Goal: Transaction & Acquisition: Purchase product/service

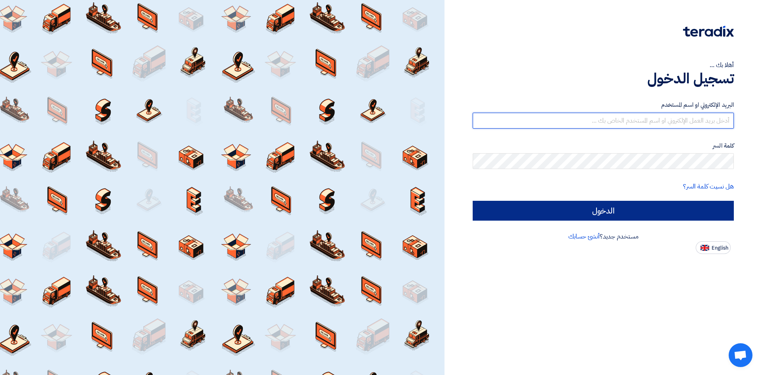
type input "[PERSON_NAME][EMAIL_ADDRESS][DOMAIN_NAME]"
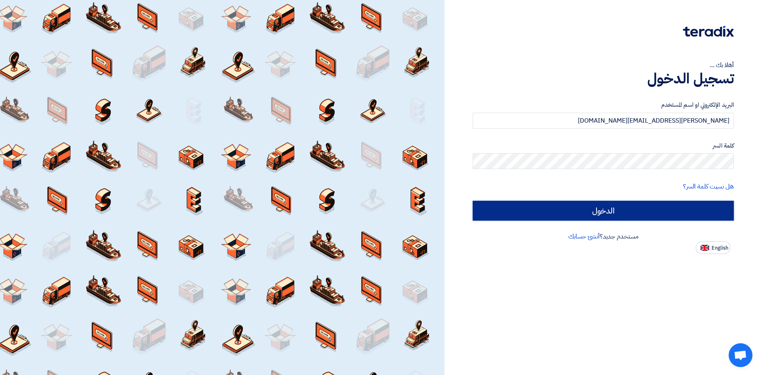
click at [590, 218] on input "الدخول" at bounding box center [603, 211] width 261 height 20
type input "Sign in"
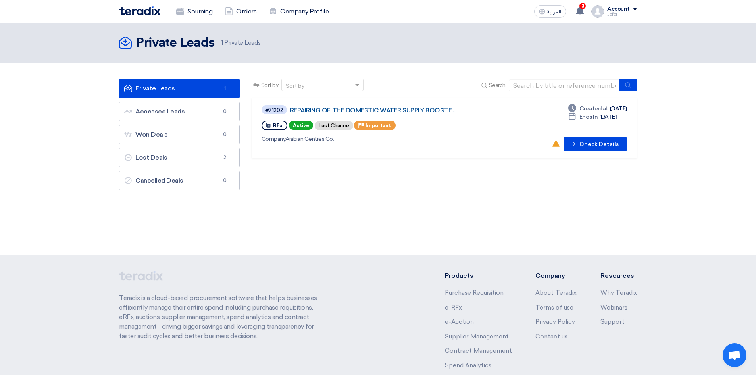
click at [311, 111] on link "REPAIRING OF THE DOMESTIC WATER SUPPLY BOOSTE..." at bounding box center [389, 110] width 199 height 7
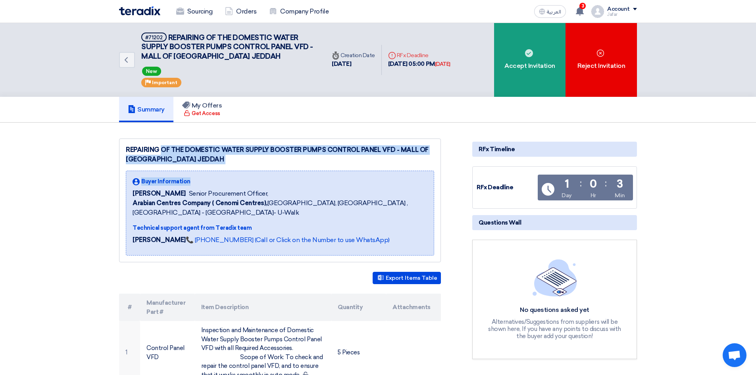
drag, startPoint x: 130, startPoint y: 147, endPoint x: 263, endPoint y: 167, distance: 134.4
click at [263, 167] on div "REPAIRING OF THE DOMESTIC WATER SUPPLY BOOSTER PUMPS CONTROL PANEL VFD - MALL O…" at bounding box center [280, 201] width 322 height 124
click at [263, 165] on div "REPAIRING OF THE DOMESTIC WATER SUPPLY BOOSTER PUMPS CONTROL PANEL VFD - MALL O…" at bounding box center [280, 201] width 322 height 124
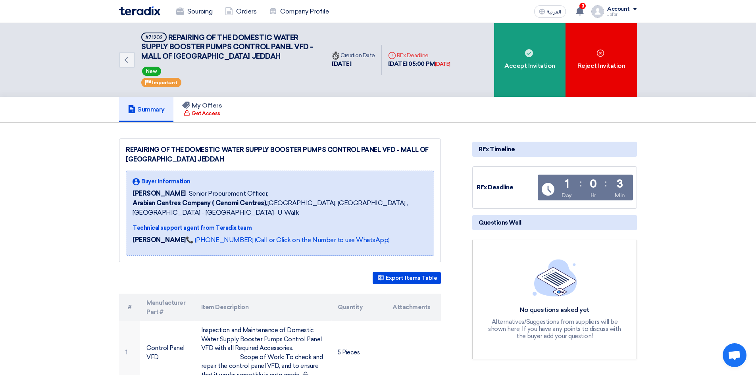
click at [263, 165] on div "REPAIRING OF THE DOMESTIC WATER SUPPLY BOOSTER PUMPS CONTROL PANEL VFD - MALL O…" at bounding box center [280, 201] width 322 height 124
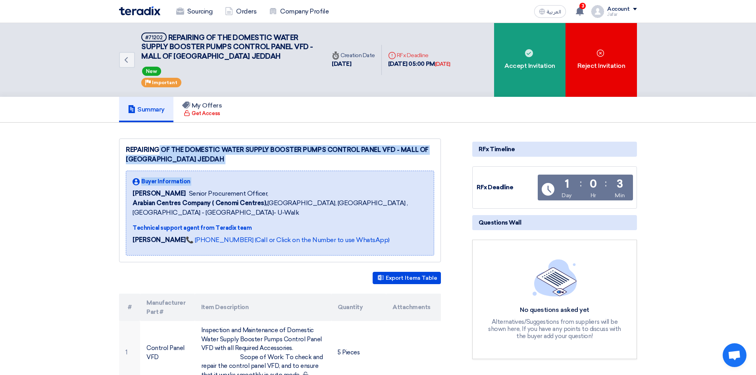
drag, startPoint x: 263, startPoint y: 165, endPoint x: 165, endPoint y: 131, distance: 103.5
click at [146, 8] on img at bounding box center [139, 10] width 41 height 9
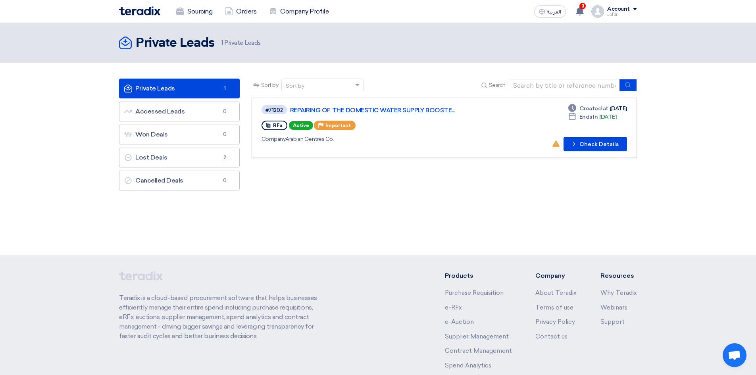
click at [632, 6] on div "Account" at bounding box center [623, 9] width 30 height 7
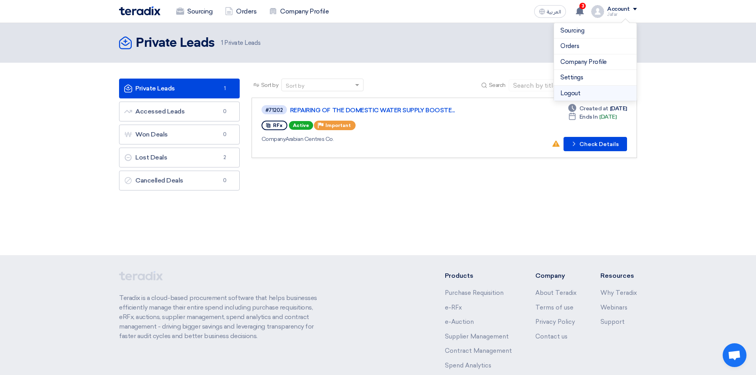
click at [572, 95] on li "Logout" at bounding box center [595, 93] width 83 height 15
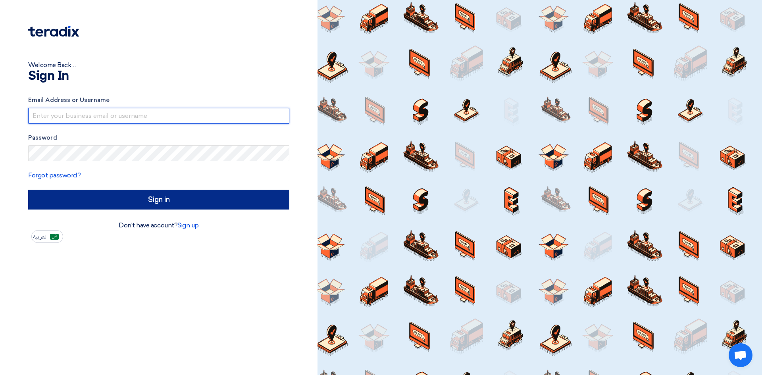
type input "[PERSON_NAME][EMAIL_ADDRESS][DOMAIN_NAME]"
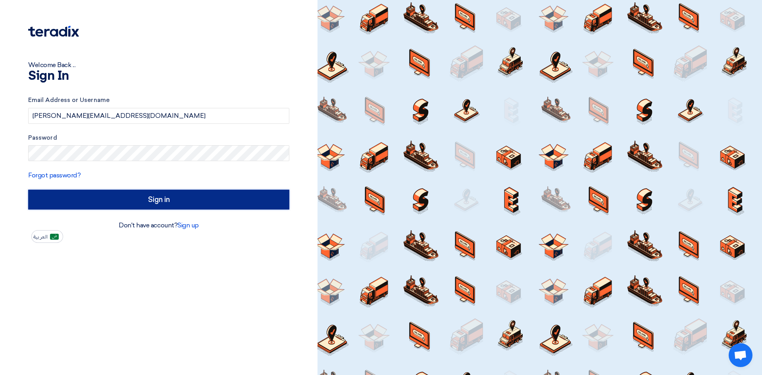
click at [153, 206] on input "Sign in" at bounding box center [158, 200] width 261 height 20
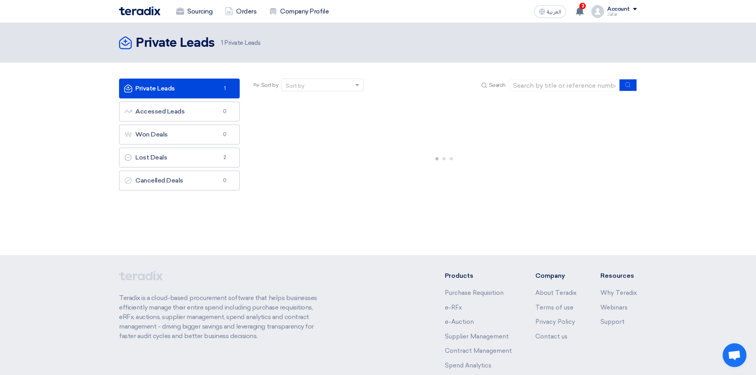
click at [178, 87] on link "Private Leads Private Leads 1" at bounding box center [179, 89] width 121 height 20
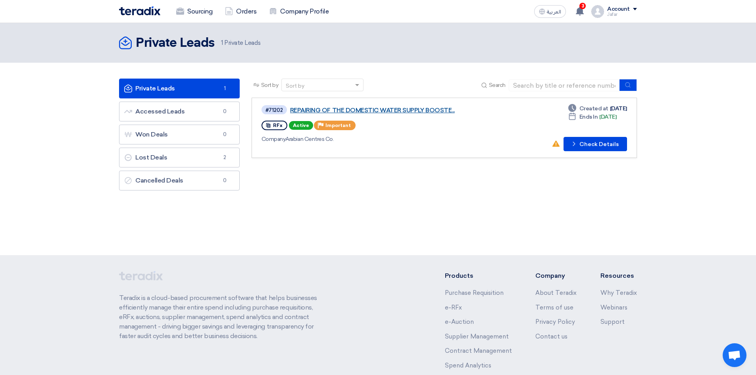
click at [344, 111] on link "REPAIRING OF THE DOMESTIC WATER SUPPLY BOOSTE..." at bounding box center [389, 110] width 199 height 7
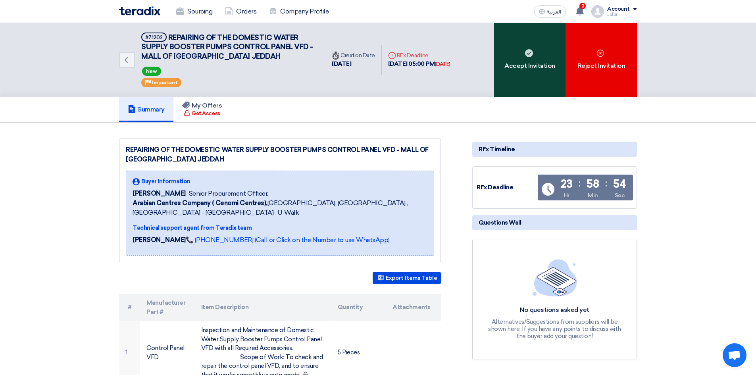
click at [525, 77] on div "Accept Invitation" at bounding box center [529, 60] width 71 height 74
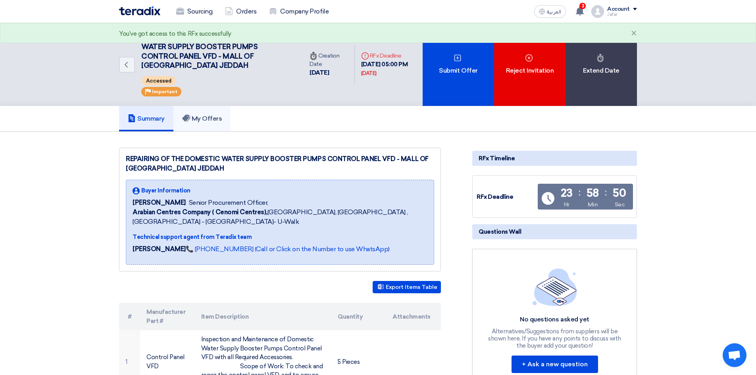
click at [200, 118] on h5 "My Offers" at bounding box center [202, 119] width 40 height 8
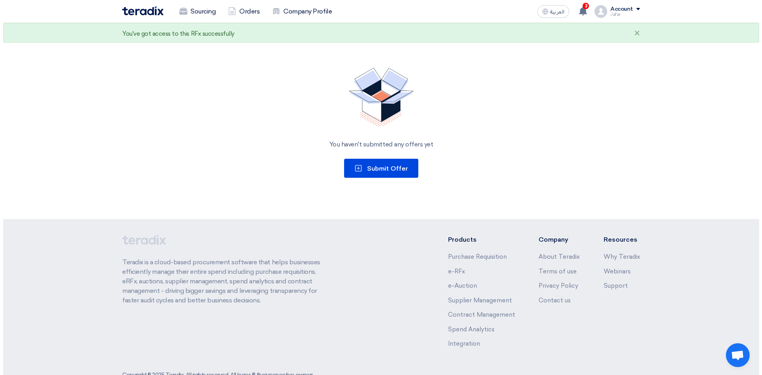
scroll to position [106, 0]
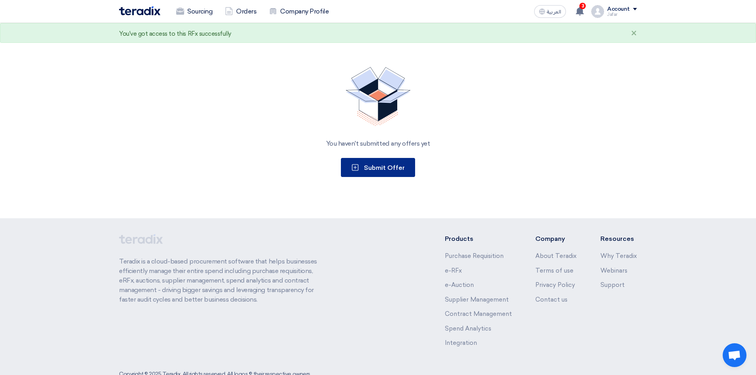
click at [374, 163] on button "Submit Offer" at bounding box center [378, 167] width 74 height 19
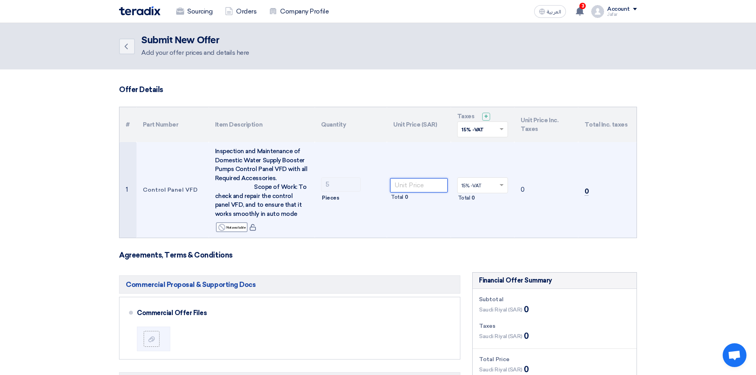
click at [406, 187] on input "number" at bounding box center [419, 185] width 58 height 14
click at [173, 159] on td "Control Panel VFD" at bounding box center [173, 190] width 72 height 96
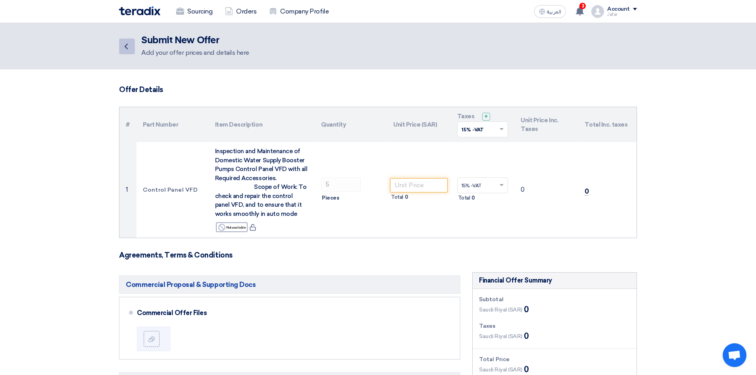
click at [131, 42] on link "Back" at bounding box center [127, 47] width 16 height 16
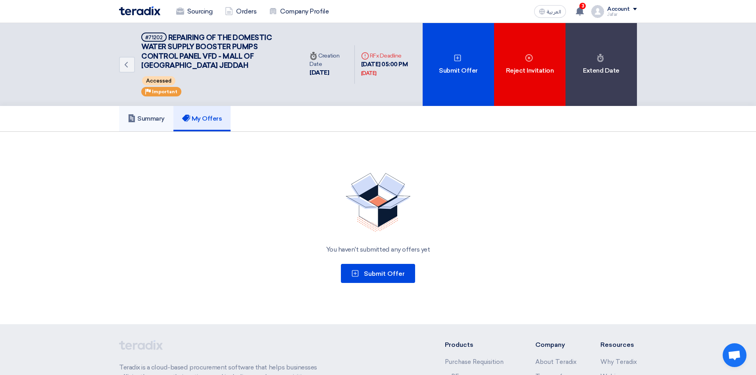
click at [151, 116] on h5 "Summary" at bounding box center [146, 119] width 37 height 8
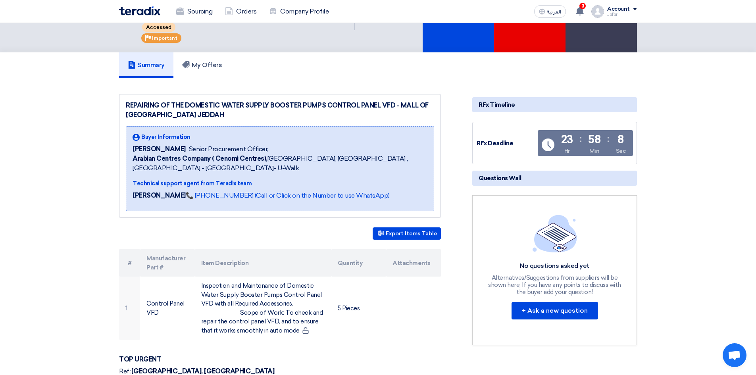
scroll to position [212, 0]
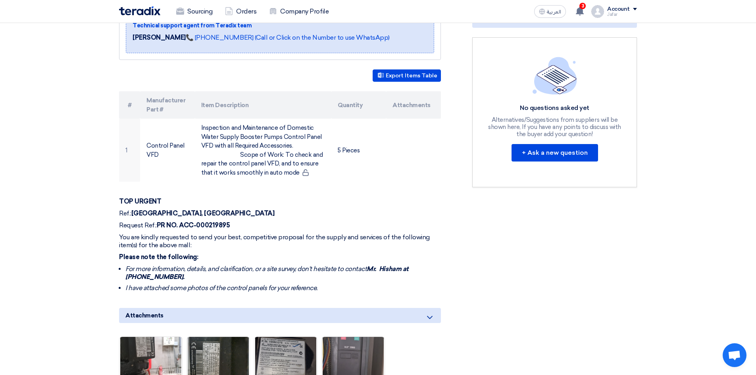
click at [120, 194] on div "REPAIRING OF THE DOMESTIC WATER SUPPLY BOOSTER PUMPS CONTROL PANEL VFD - MALL O…" at bounding box center [289, 270] width 353 height 669
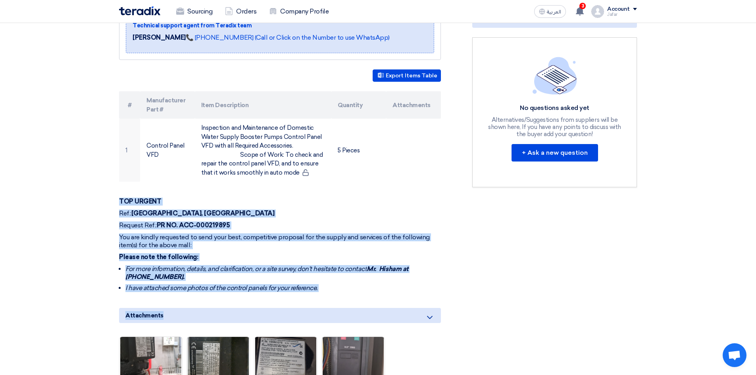
drag, startPoint x: 120, startPoint y: 194, endPoint x: 284, endPoint y: 308, distance: 199.4
click at [284, 308] on div "REPAIRING OF THE DOMESTIC WATER SUPPLY BOOSTER PUMPS CONTROL PANEL VFD - MALL O…" at bounding box center [289, 270] width 353 height 669
click at [218, 297] on div "REPAIRING OF THE DOMESTIC WATER SUPPLY BOOSTER PUMPS CONTROL PANEL VFD - MALL O…" at bounding box center [289, 270] width 353 height 669
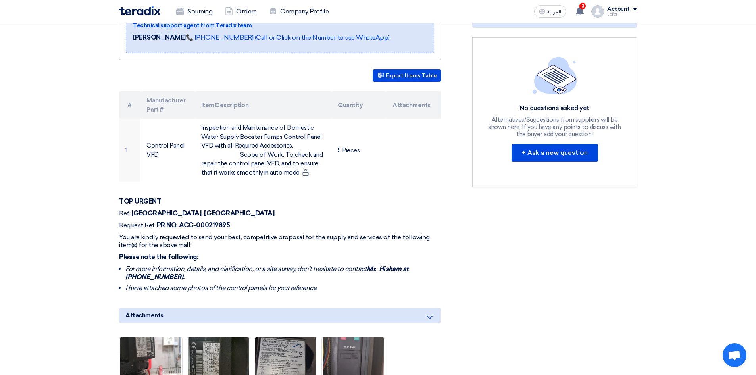
click at [218, 297] on div "REPAIRING OF THE DOMESTIC WATER SUPPLY BOOSTER PUMPS CONTROL PANEL VFD - MALL O…" at bounding box center [289, 270] width 353 height 669
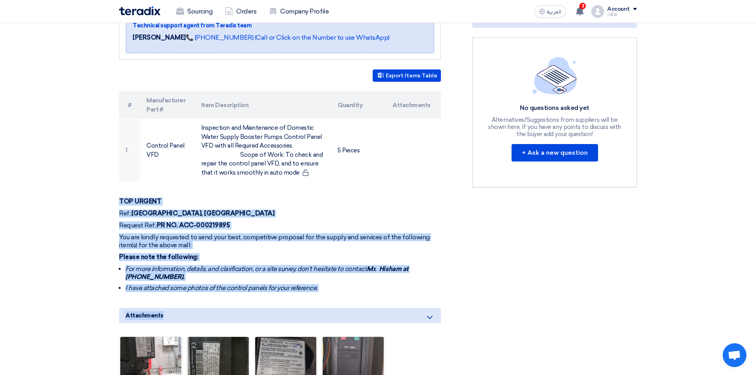
drag, startPoint x: 218, startPoint y: 297, endPoint x: 133, endPoint y: 197, distance: 131.8
click at [109, 189] on section "REPAIRING OF THE DOMESTIC WATER SUPPLY BOOSTER PUMPS CONTROL PANEL VFD - MALL O…" at bounding box center [378, 281] width 756 height 723
click at [143, 199] on strong "TOP URGENT" at bounding box center [140, 202] width 42 height 8
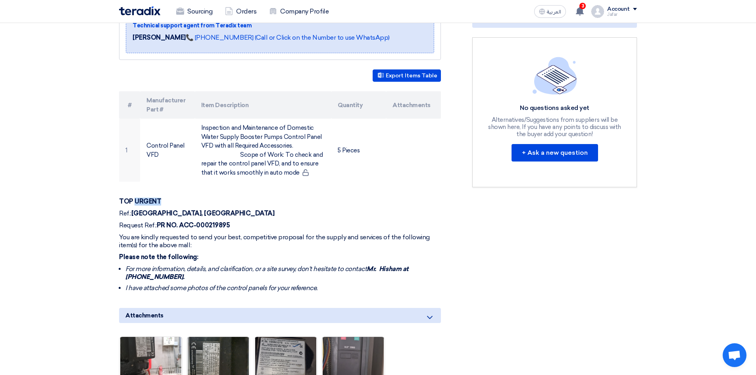
click at [143, 199] on strong "TOP URGENT" at bounding box center [140, 202] width 42 height 8
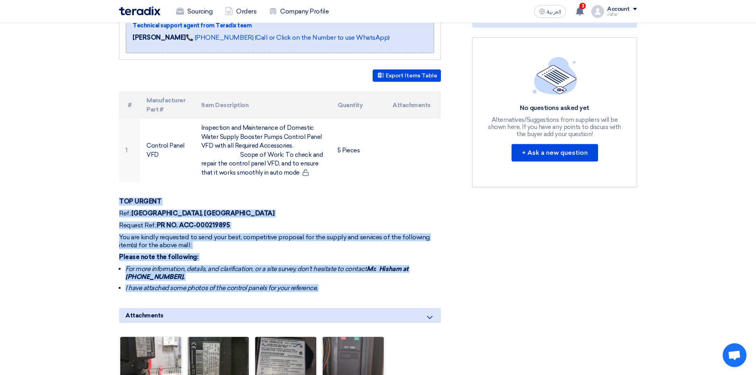
drag, startPoint x: 143, startPoint y: 199, endPoint x: 241, endPoint y: 286, distance: 130.5
click at [241, 286] on div "TOP URGENT Ref.: MALL OF ARABIA, JEDDAH Request Ref.: PR NO. ACC-000219895 You …" at bounding box center [280, 245] width 322 height 95
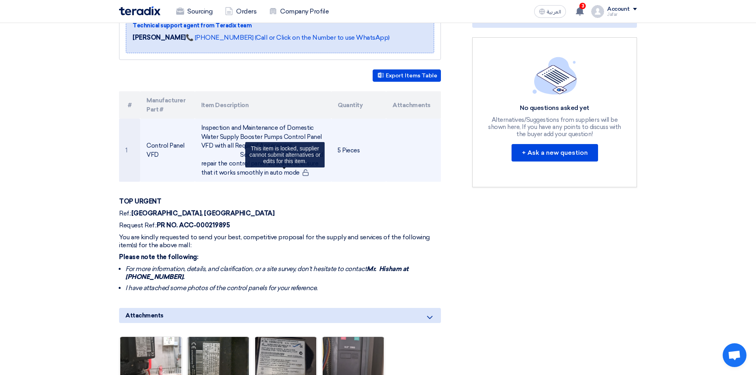
drag, startPoint x: 240, startPoint y: 286, endPoint x: 281, endPoint y: 173, distance: 120.0
click at [281, 173] on td "Inspection and Maintenance of Domestic Water Supply Booster Pumps Control Panel…" at bounding box center [263, 150] width 137 height 63
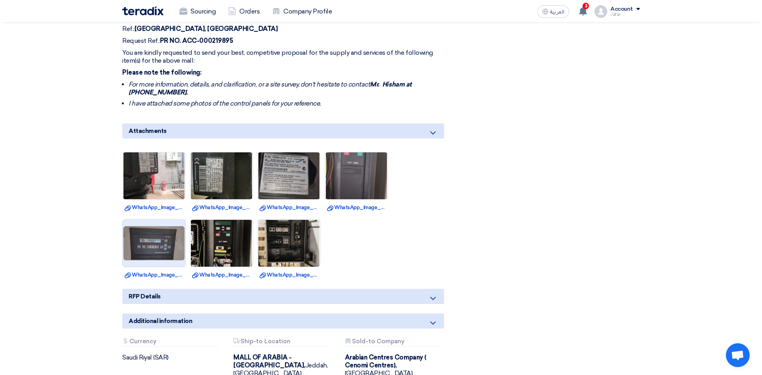
scroll to position [424, 0]
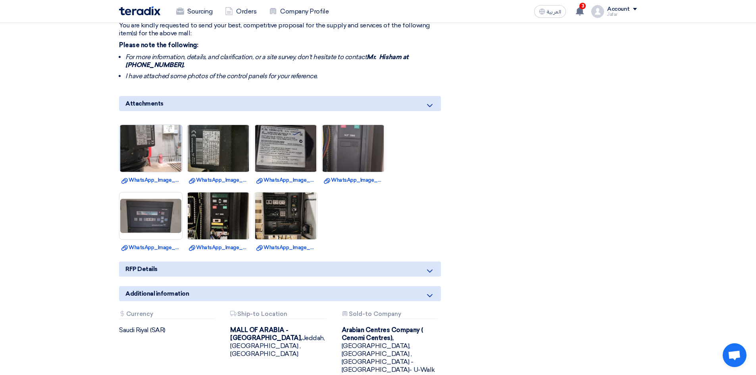
click at [165, 146] on img at bounding box center [151, 148] width 63 height 83
drag, startPoint x: 369, startPoint y: 54, endPoint x: 441, endPoint y: 67, distance: 73.5
click at [441, 67] on div "REPAIRING OF THE DOMESTIC WATER SUPPLY BOOSTER PUMPS CONTROL PANEL VFD - MALL O…" at bounding box center [289, 58] width 353 height 669
click at [399, 58] on strong "Mr. Hisham at [PHONE_NUMBER]." at bounding box center [266, 60] width 283 height 15
drag, startPoint x: 370, startPoint y: 56, endPoint x: 421, endPoint y: 67, distance: 51.2
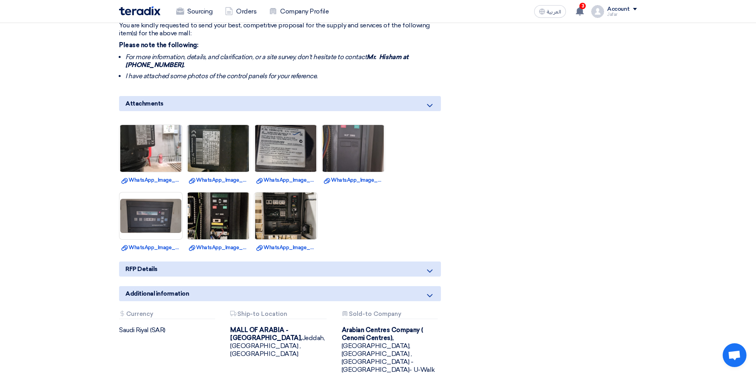
click at [421, 67] on li "For more information, details, and clarification, or a site survey, don't hesit…" at bounding box center [283, 61] width 316 height 16
copy strong "Mr. Hisham at [PHONE_NUMBER]."
click at [154, 154] on img at bounding box center [151, 148] width 63 height 83
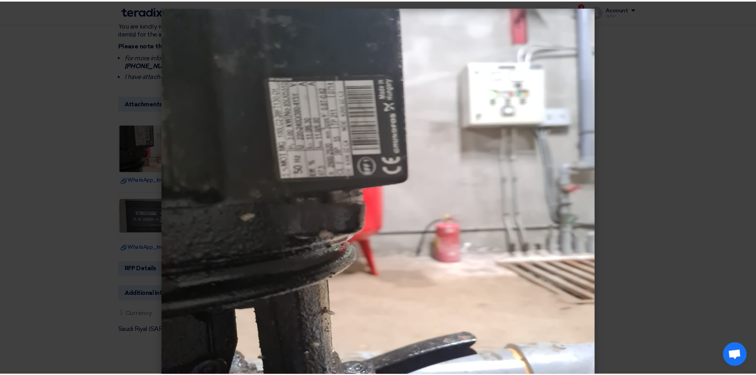
scroll to position [14, 0]
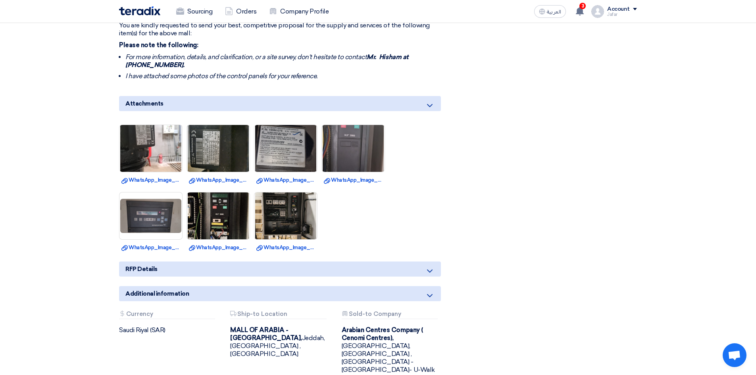
click at [254, 277] on div "RFP Details" at bounding box center [280, 269] width 322 height 15
click at [268, 272] on div "RFP Details" at bounding box center [280, 269] width 322 height 15
click at [432, 274] on icon at bounding box center [430, 271] width 10 height 10
click at [431, 292] on icon at bounding box center [430, 296] width 10 height 10
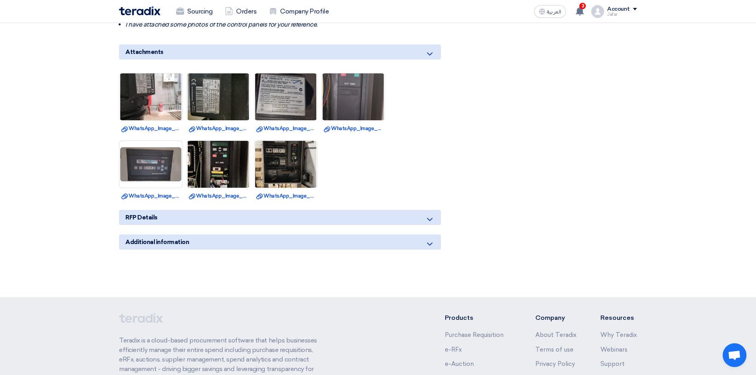
scroll to position [529, 0]
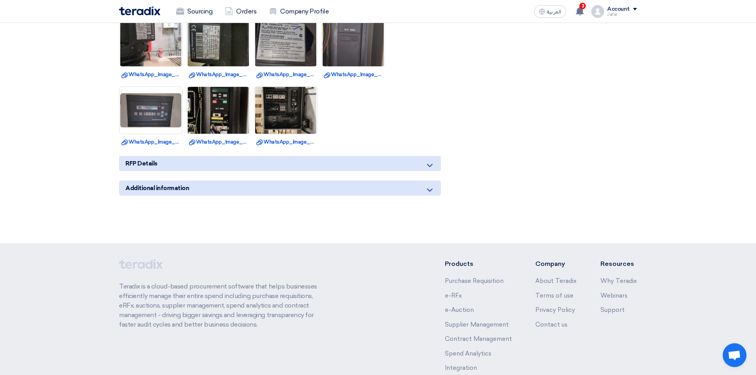
click at [431, 192] on icon at bounding box center [430, 190] width 10 height 10
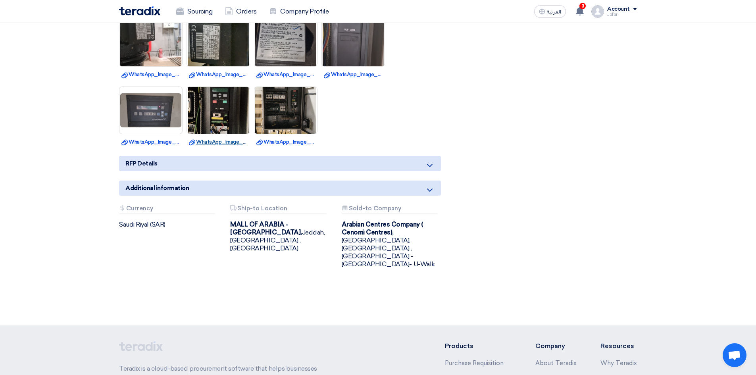
scroll to position [318, 0]
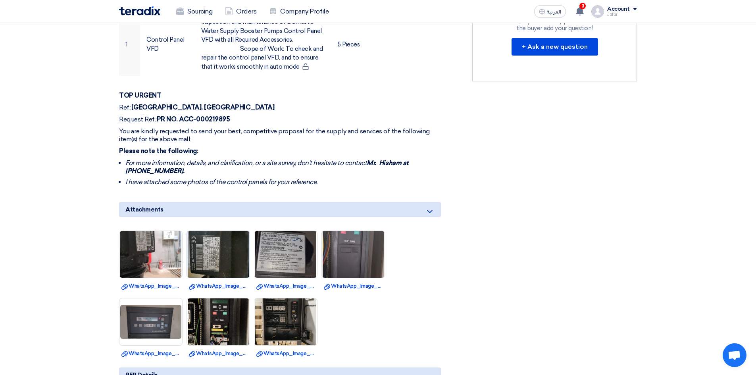
click at [216, 266] on img at bounding box center [218, 254] width 63 height 83
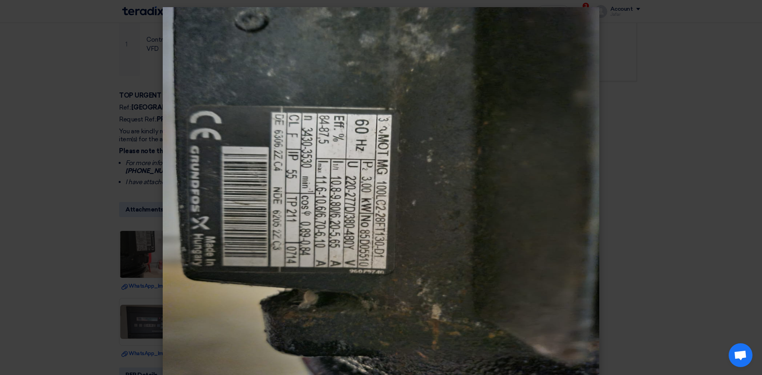
click at [693, 237] on modal-container at bounding box center [381, 187] width 762 height 375
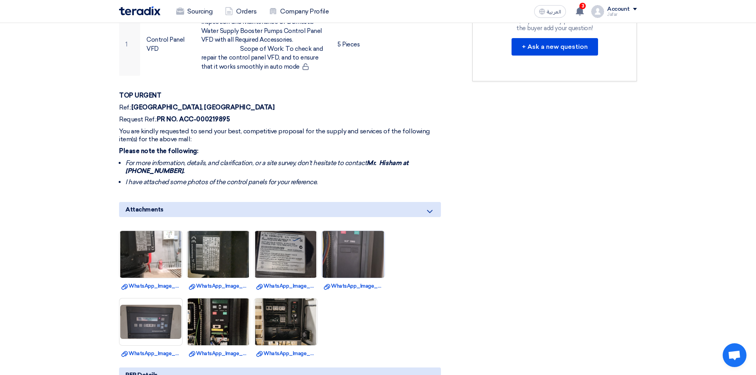
click at [357, 260] on img at bounding box center [353, 255] width 63 height 110
click at [147, 329] on img at bounding box center [151, 322] width 63 height 36
click at [91, 95] on section "REPAIRING OF THE DOMESTIC WATER SUPPLY BOOSTER PUMPS CONTROL PANEL VFD - MALL O…" at bounding box center [378, 175] width 756 height 723
click at [120, 92] on strong "TOP URGENT" at bounding box center [140, 96] width 42 height 8
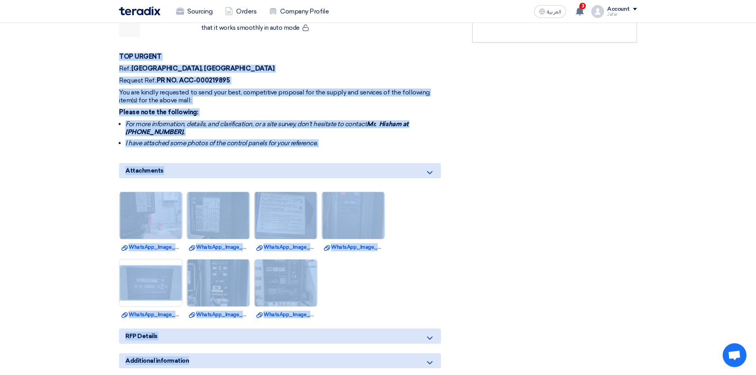
drag, startPoint x: 120, startPoint y: 92, endPoint x: 461, endPoint y: 375, distance: 443.6
click at [461, 375] on html "Sourcing Orders Company Profile العربية ع 3 New request received, check details…" at bounding box center [378, 160] width 756 height 1035
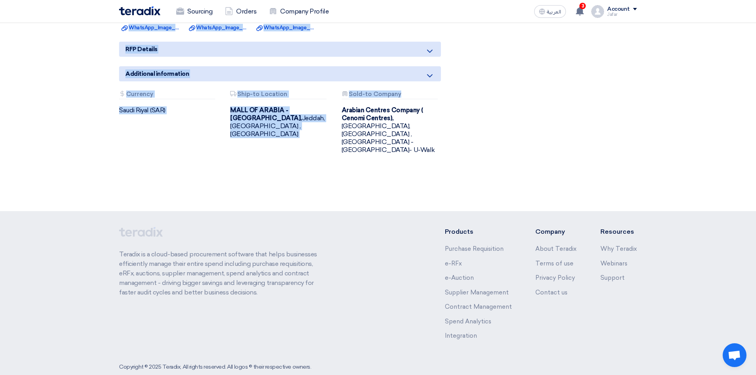
scroll to position [220, 0]
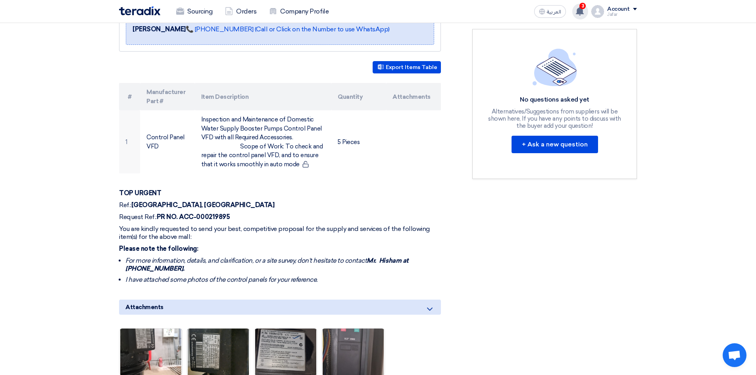
click at [580, 8] on use at bounding box center [580, 11] width 8 height 9
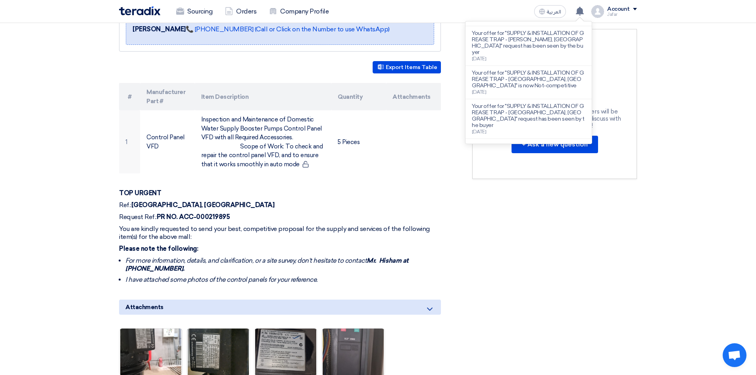
scroll to position [234, 0]
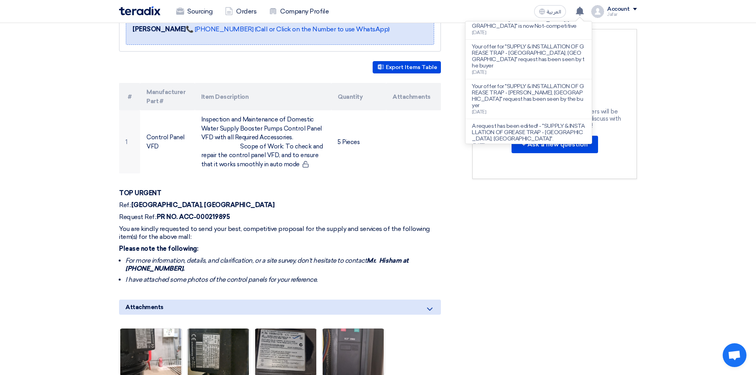
click at [530, 233] on div "RFx Timeline RFx Deadline Time Remaining 23 Hr : 46 Min : 51 Sec Questions Wall…" at bounding box center [555, 262] width 177 height 669
